Goal: Task Accomplishment & Management: Use online tool/utility

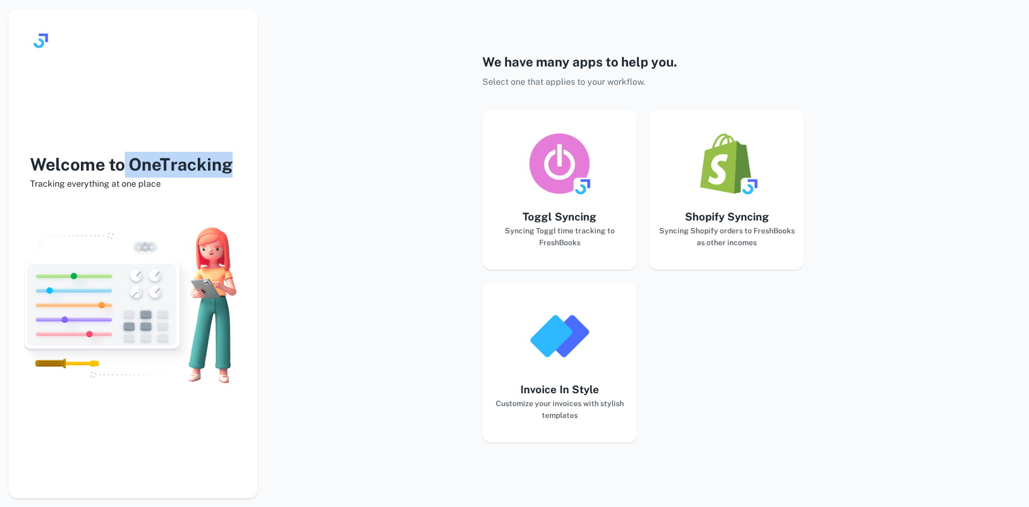
drag, startPoint x: 126, startPoint y: 162, endPoint x: 231, endPoint y: 162, distance: 105.1
click at [231, 162] on h3 "Welcome to OneTracking" at bounding box center [133, 165] width 249 height 26
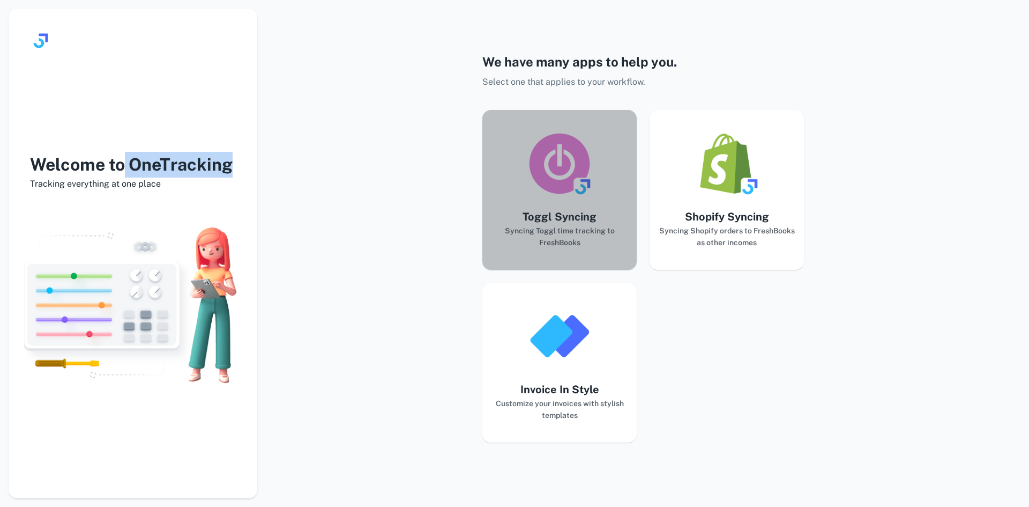
click at [521, 229] on h6 "Syncing Toggl time tracking to FreshBooks" at bounding box center [559, 237] width 137 height 24
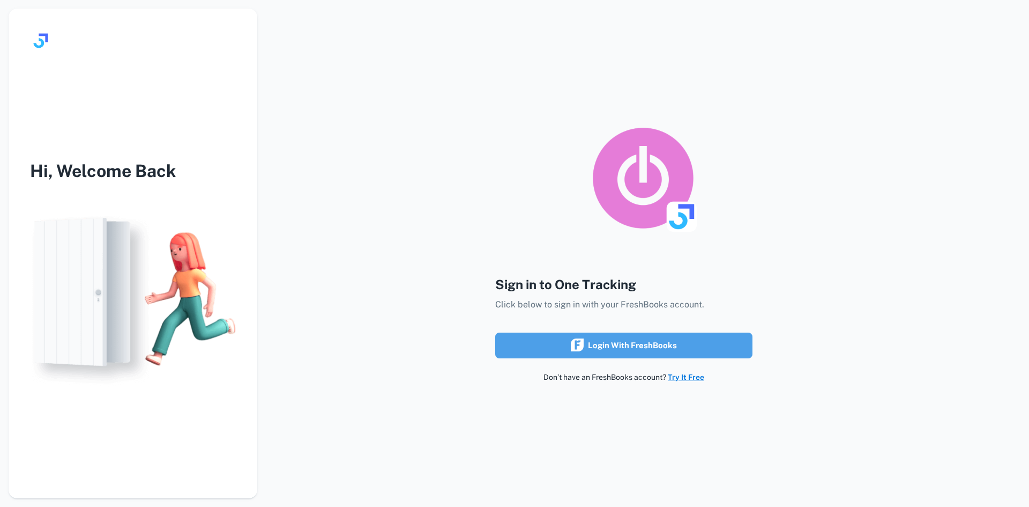
click at [548, 346] on button "Login with FreshBooks" at bounding box center [623, 345] width 257 height 26
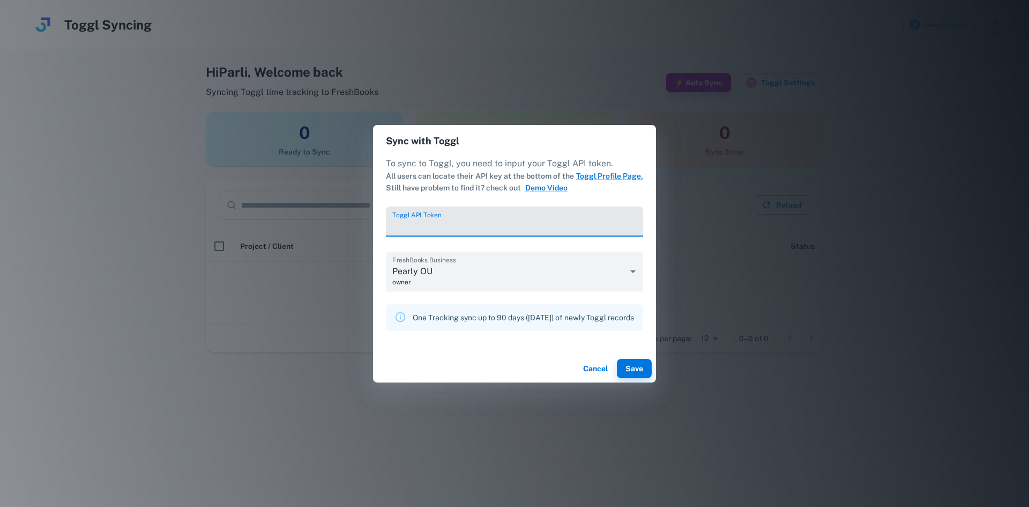
click at [604, 366] on button "Cancel" at bounding box center [595, 368] width 34 height 19
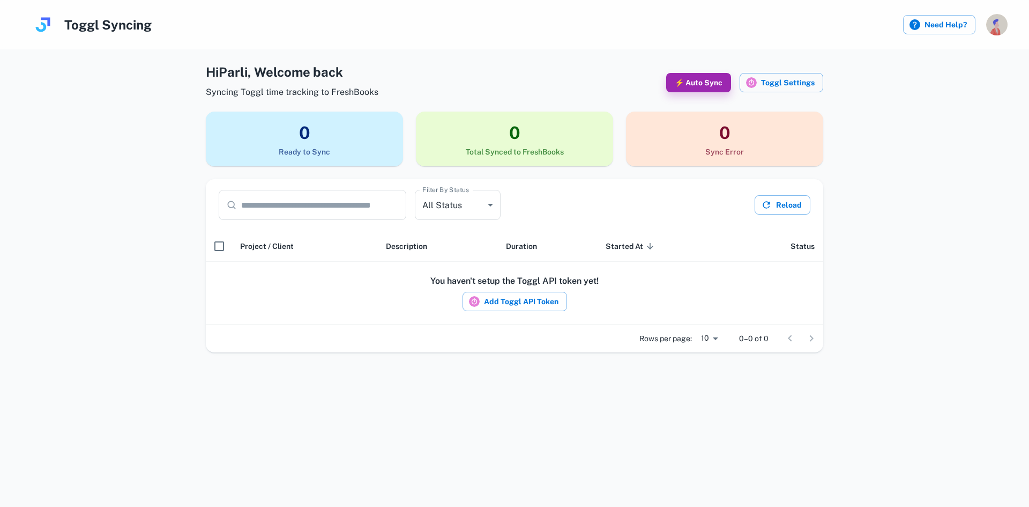
click at [994, 24] on img "button" at bounding box center [996, 24] width 21 height 21
click at [941, 93] on li "Logout" at bounding box center [957, 92] width 99 height 18
